Goal: Check status: Check status

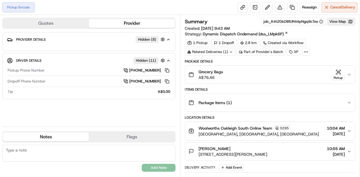
scroll to position [93, 0]
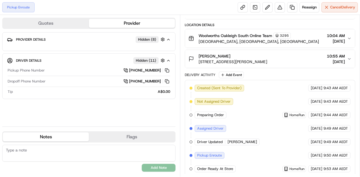
click at [348, 58] on icon "button" at bounding box center [349, 59] width 4 height 4
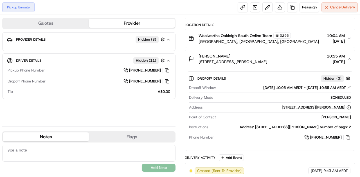
click at [348, 58] on icon "button" at bounding box center [349, 59] width 4 height 4
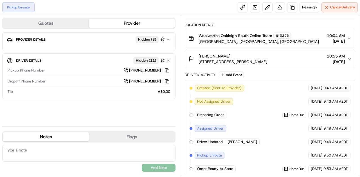
click at [351, 56] on button "Shayndle [PERSON_NAME] [STREET_ADDRESS][PERSON_NAME] 10:55 AM [DATE]" at bounding box center [270, 59] width 170 height 18
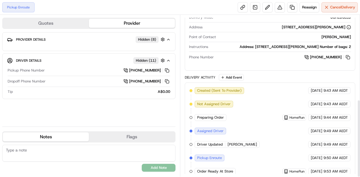
scroll to position [175, 0]
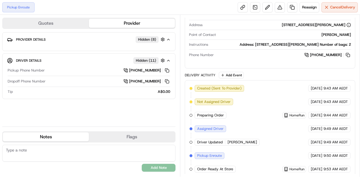
click at [274, 106] on div "Created (Sent To Provider) DoorDash [DATE] 9:43 AM AEDT Not Assigned Driver Doo…" at bounding box center [269, 129] width 161 height 88
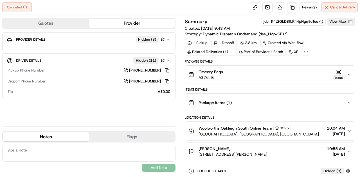
scroll to position [189, 0]
